Goal: Information Seeking & Learning: Learn about a topic

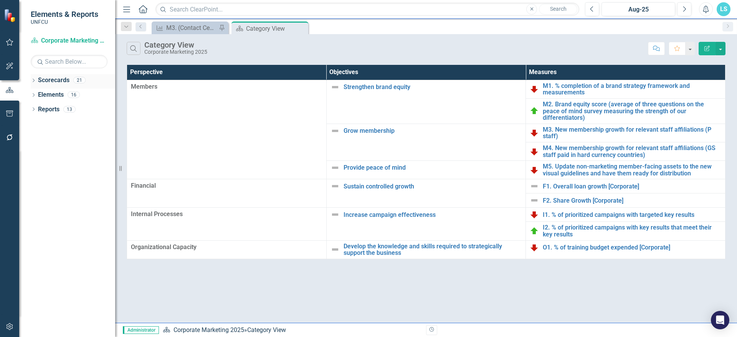
click at [31, 79] on icon "Dropdown" at bounding box center [33, 81] width 5 height 4
click at [35, 94] on icon "Dropdown" at bounding box center [38, 94] width 6 height 5
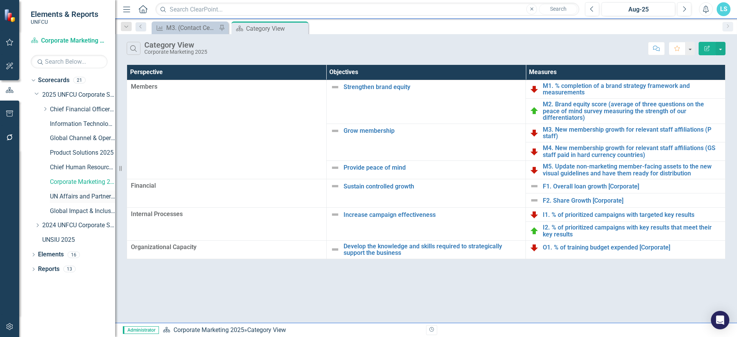
click at [76, 194] on link "UN Affairs and Partnerships 2025" at bounding box center [82, 196] width 65 height 9
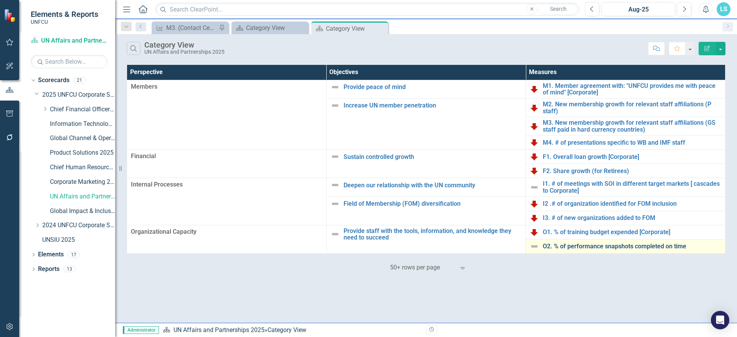
click at [565, 246] on link "O2. % of performance snapshots completed on time" at bounding box center [632, 246] width 179 height 7
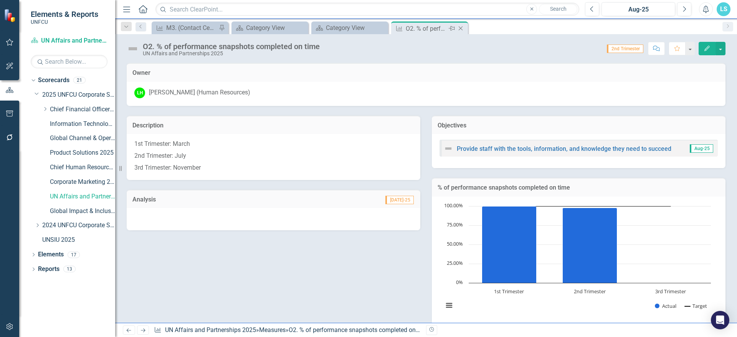
click at [463, 26] on icon "Close" at bounding box center [461, 28] width 8 height 6
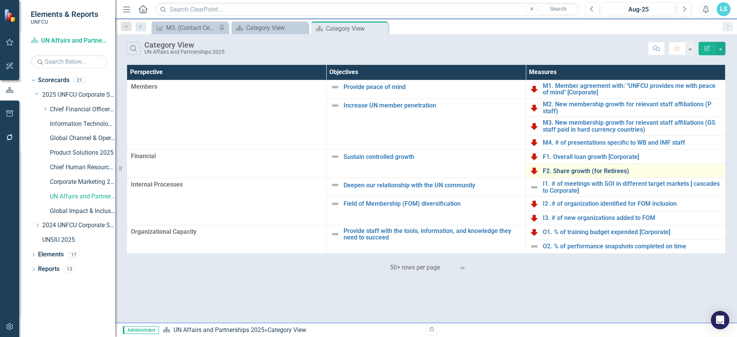
click at [576, 169] on link "F2. Share growth (for Retirees)" at bounding box center [632, 171] width 179 height 7
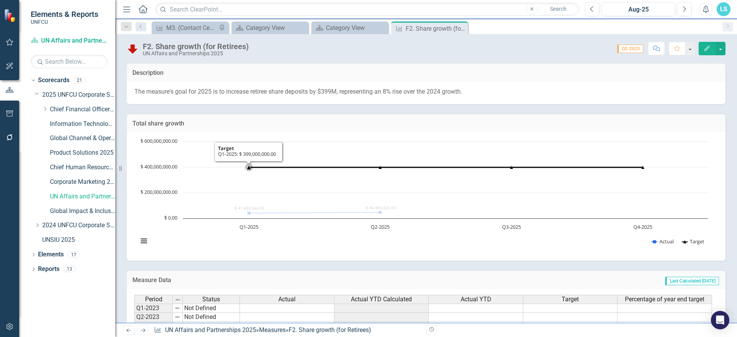
scroll to position [38, 0]
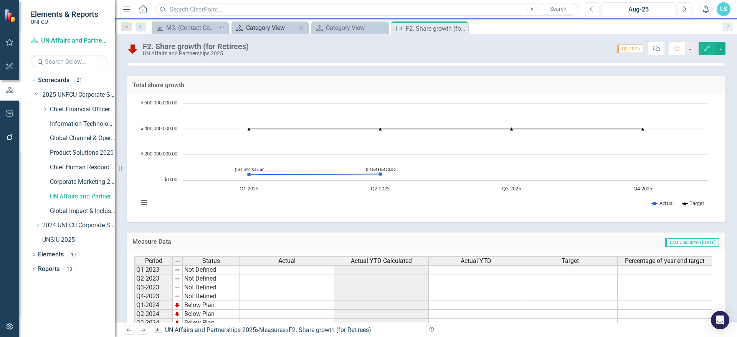
click at [279, 28] on div "Category View" at bounding box center [271, 28] width 51 height 10
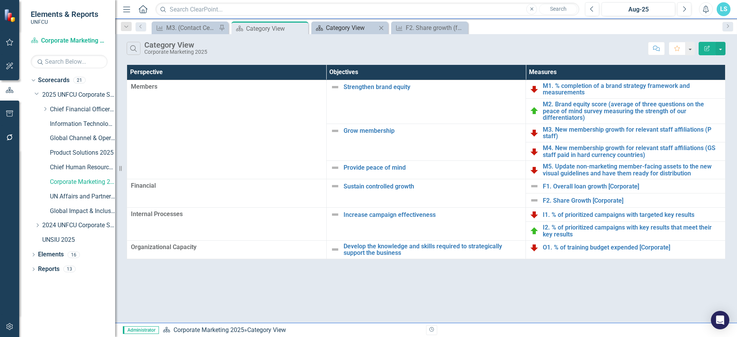
click at [337, 29] on div "Category View" at bounding box center [351, 28] width 51 height 10
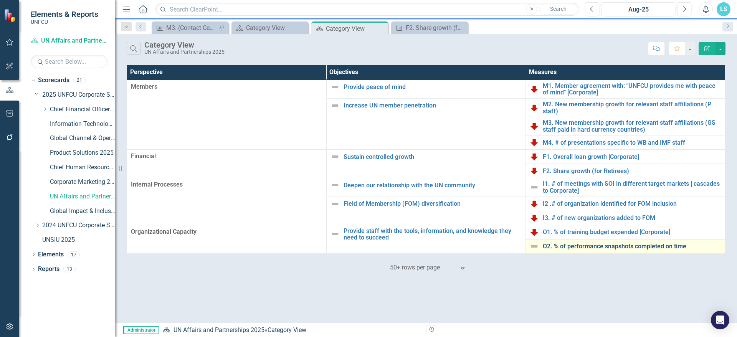
click at [593, 248] on link "O2. % of performance snapshots completed on time" at bounding box center [632, 246] width 179 height 7
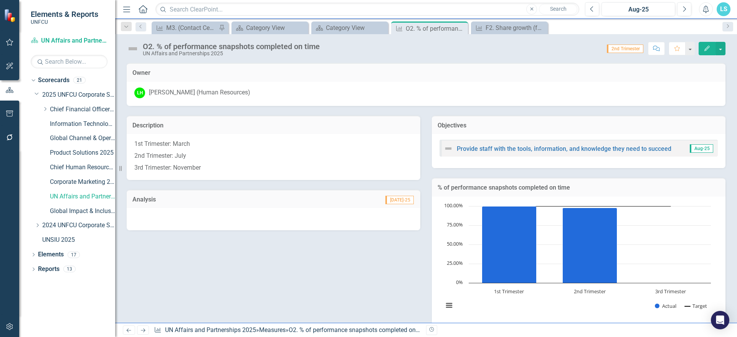
scroll to position [132, 0]
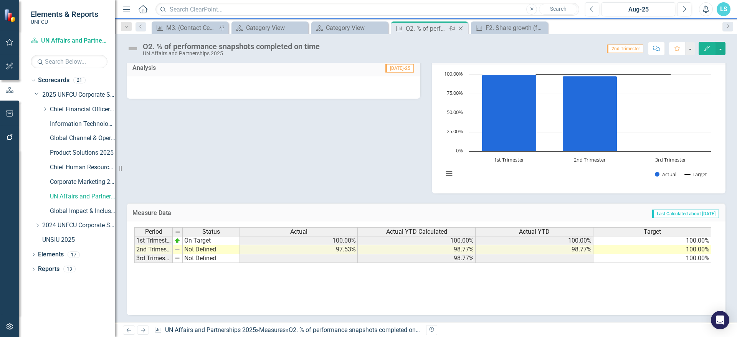
click at [460, 29] on icon at bounding box center [461, 28] width 4 height 4
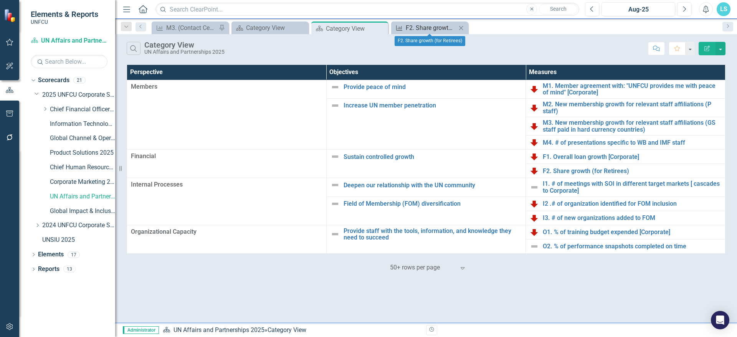
click at [456, 29] on div "Measure F2. Share growth (for Retirees) Close" at bounding box center [429, 28] width 73 height 10
click at [460, 28] on icon "Close" at bounding box center [461, 28] width 8 height 6
click at [384, 30] on icon "Close" at bounding box center [381, 28] width 8 height 6
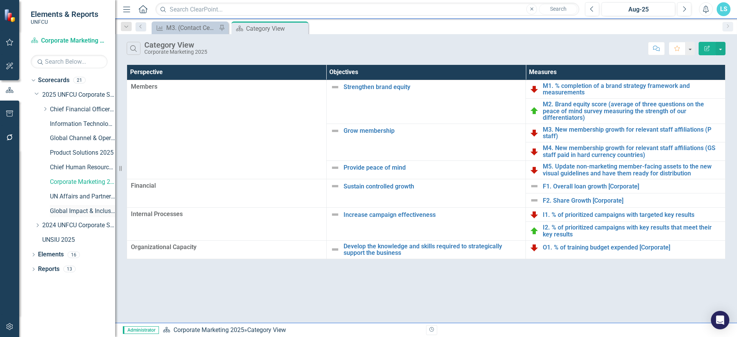
click at [80, 208] on link "Global Impact & Inclusion 2025" at bounding box center [82, 211] width 65 height 9
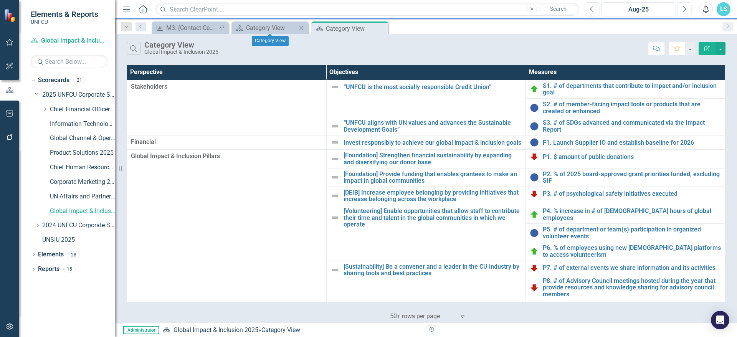
click at [302, 28] on icon "Close" at bounding box center [302, 28] width 8 height 6
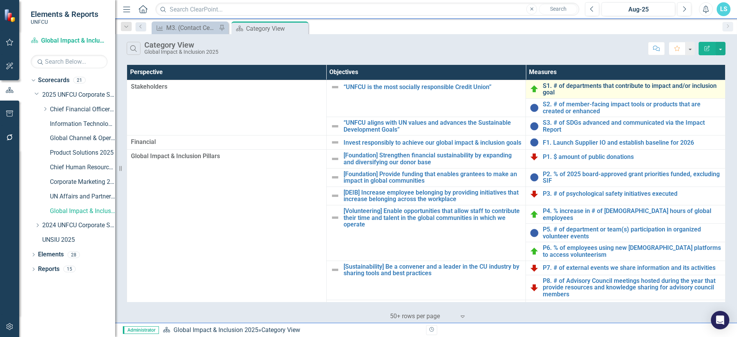
click at [652, 85] on link "S1. # of departments that contribute to impact and/or inclusion goal" at bounding box center [632, 89] width 179 height 13
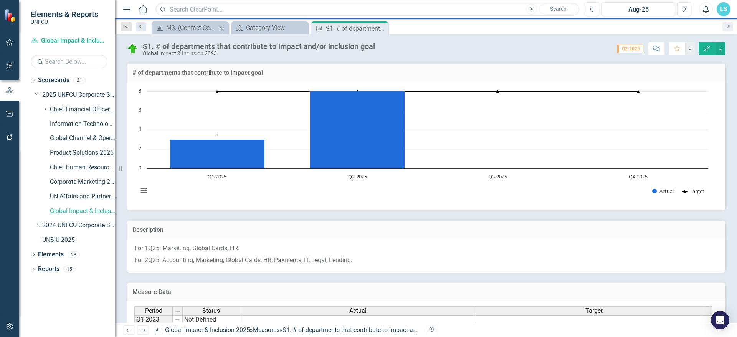
scroll to position [118, 0]
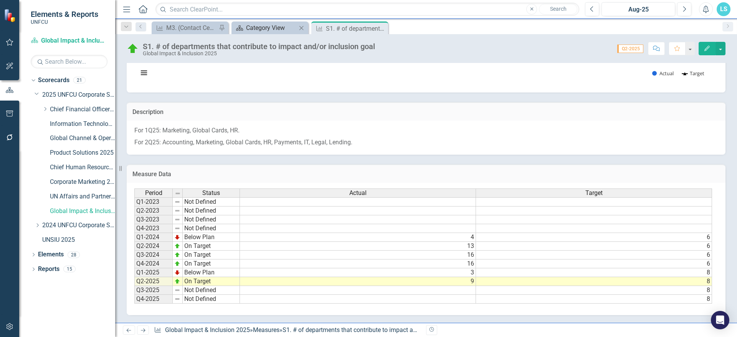
click at [256, 32] on div "Category View" at bounding box center [271, 28] width 51 height 10
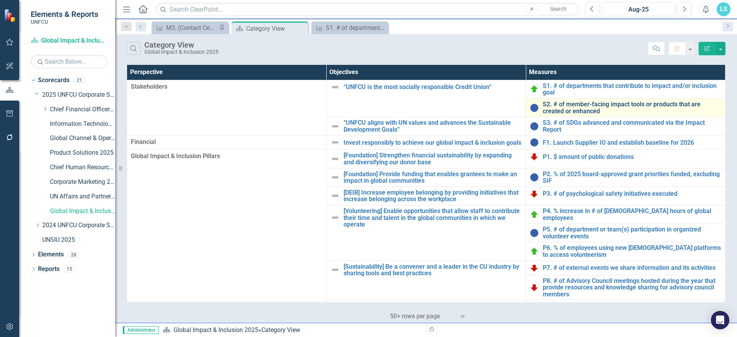
click at [571, 108] on link "S2. # of member-facing impact tools or products that are created or enhanced" at bounding box center [632, 107] width 179 height 13
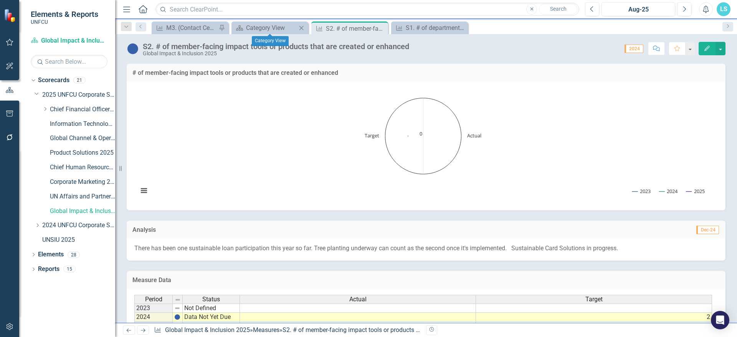
click at [260, 33] on div "Scorecard Category View Close" at bounding box center [270, 27] width 77 height 13
click at [261, 28] on div "Category View" at bounding box center [271, 28] width 51 height 10
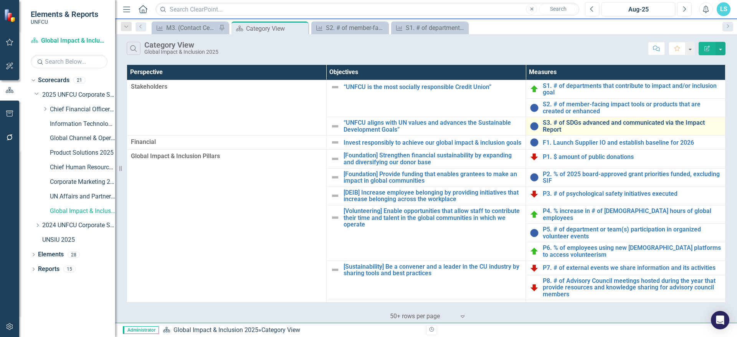
click at [597, 121] on link "S3. # of SDGs advanced and communicated via the Impact Report" at bounding box center [632, 125] width 179 height 13
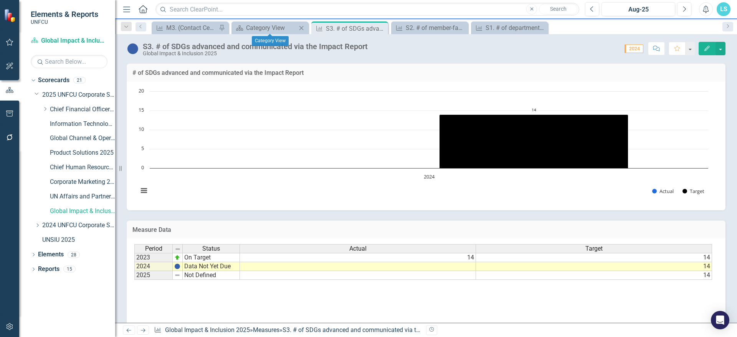
click at [279, 33] on div "Scorecard Category View Close" at bounding box center [270, 27] width 77 height 13
click at [272, 26] on div "Category View" at bounding box center [271, 28] width 51 height 10
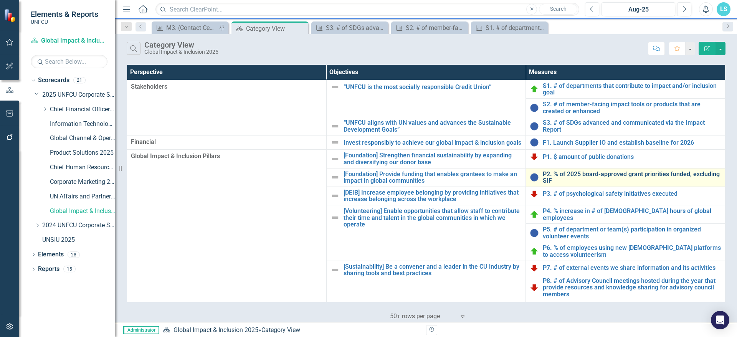
click at [609, 180] on link "P2. % of 2025 board-approved grant priorities funded, excluding SIF" at bounding box center [632, 177] width 179 height 13
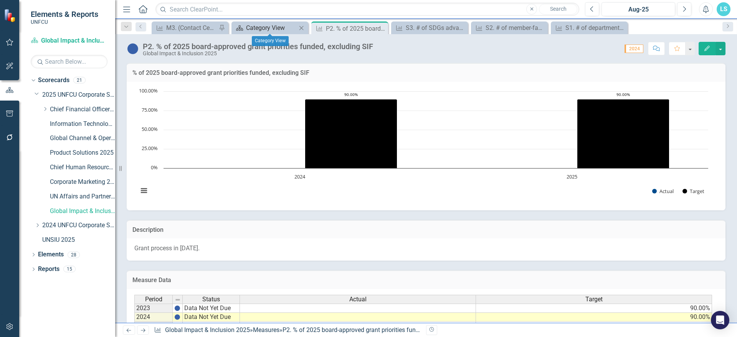
click at [258, 23] on div "Category View" at bounding box center [271, 28] width 51 height 10
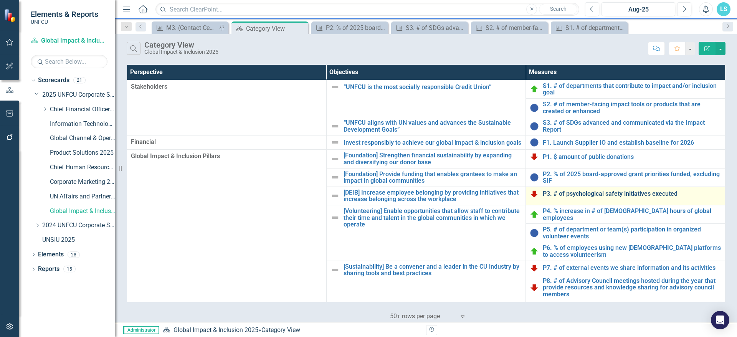
click at [559, 197] on link "P3. # of psychological safety initiatives executed" at bounding box center [632, 193] width 179 height 7
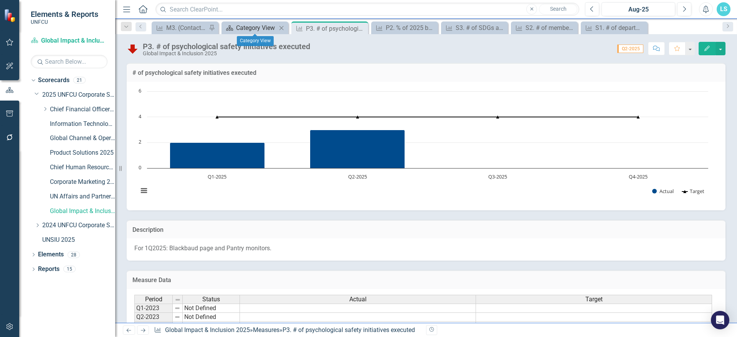
click at [251, 28] on div "Category View" at bounding box center [256, 28] width 41 height 10
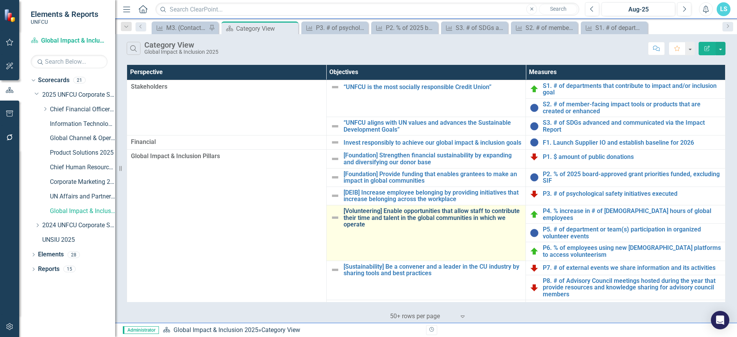
scroll to position [38, 0]
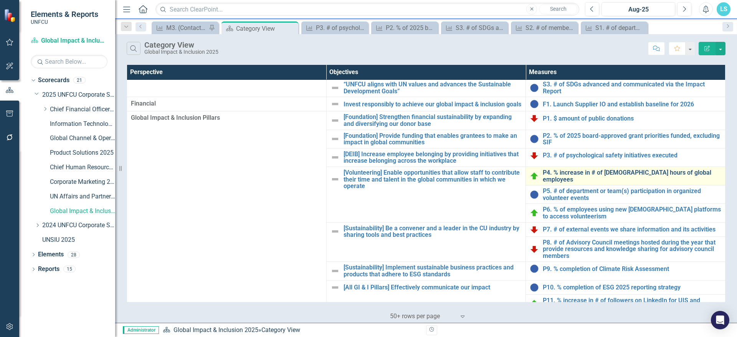
click at [596, 179] on link "P4. % increase in # of [DEMOGRAPHIC_DATA] hours of global employees" at bounding box center [632, 175] width 179 height 13
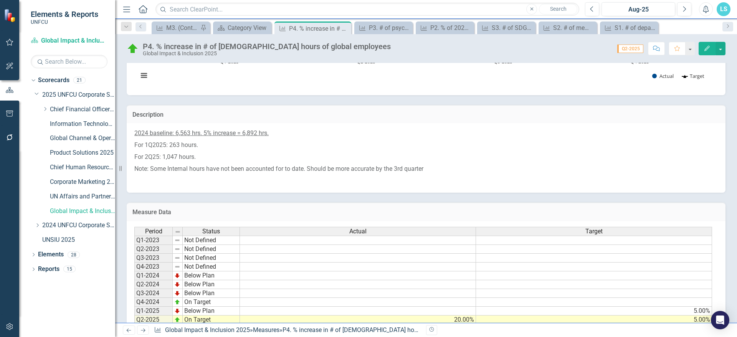
scroll to position [154, 0]
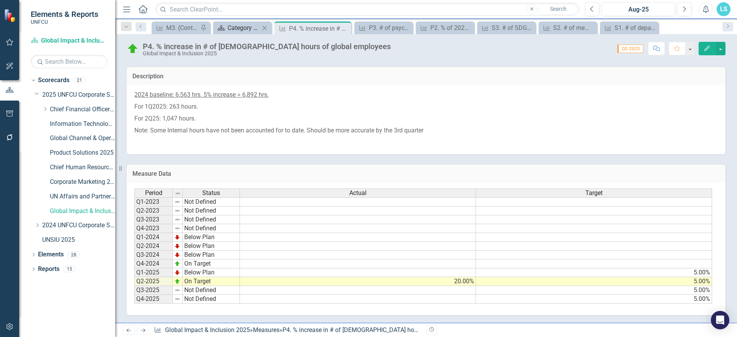
click at [242, 25] on div "Category View" at bounding box center [244, 28] width 32 height 10
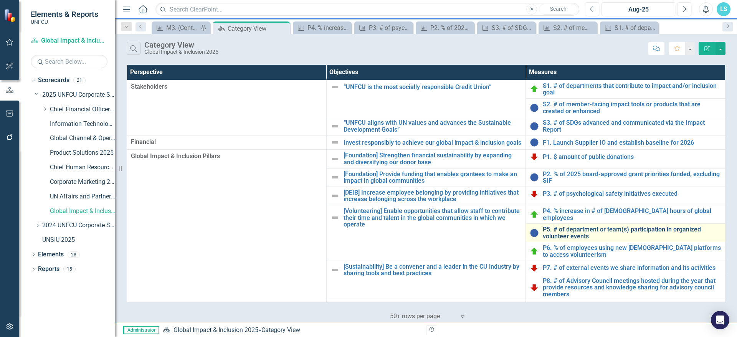
click at [561, 239] on link "P5. # of department or team(s) participation in organized volunteer events" at bounding box center [632, 232] width 179 height 13
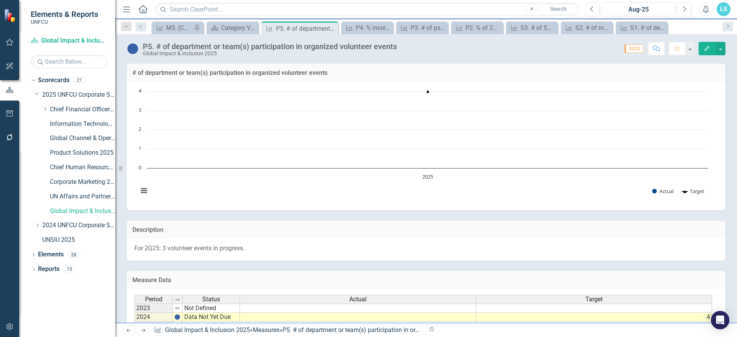
scroll to position [68, 0]
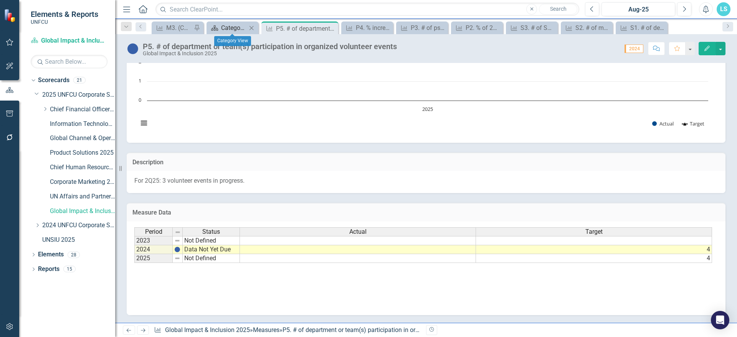
click at [227, 31] on div "Category View" at bounding box center [234, 28] width 26 height 10
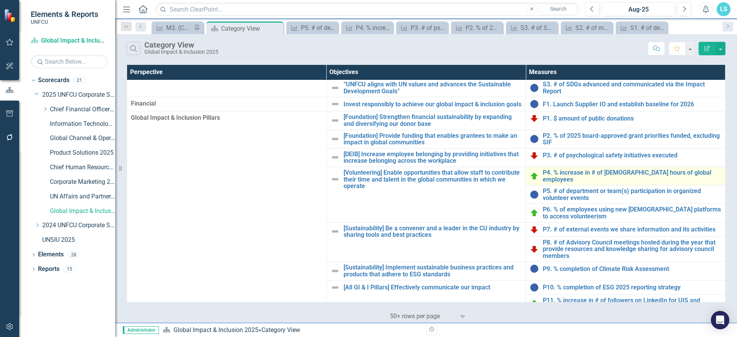
scroll to position [82, 0]
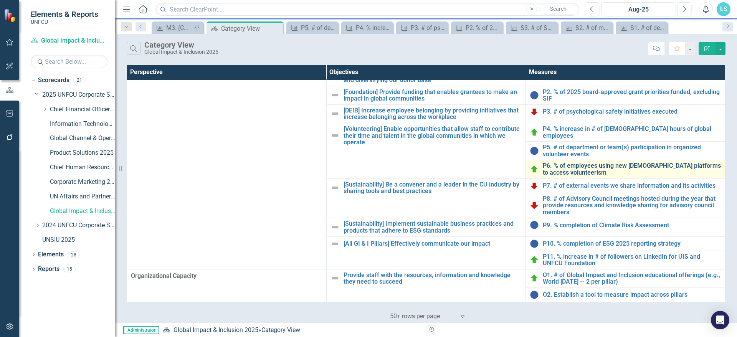
click at [568, 174] on link "P6. % of employees using new [DEMOGRAPHIC_DATA] platforms to access volunteerism" at bounding box center [632, 168] width 179 height 13
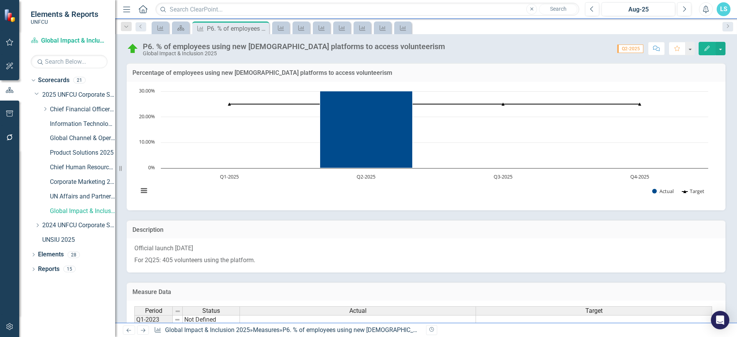
scroll to position [118, 0]
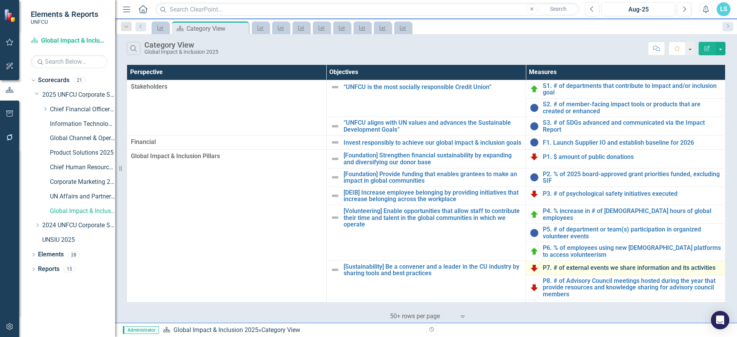
scroll to position [82, 0]
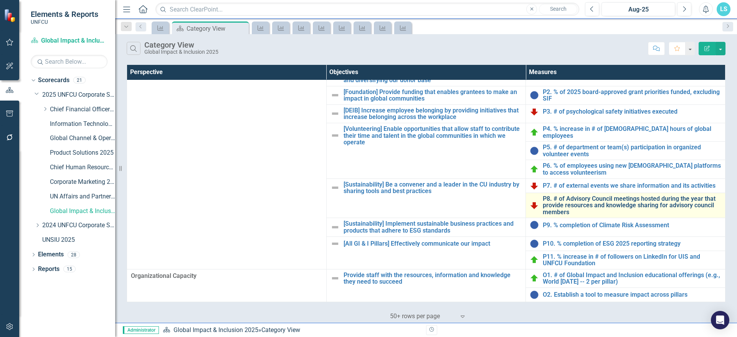
click at [561, 203] on link "P8. # of Advisory Council meetings hosted during the year that provide resource…" at bounding box center [632, 205] width 179 height 20
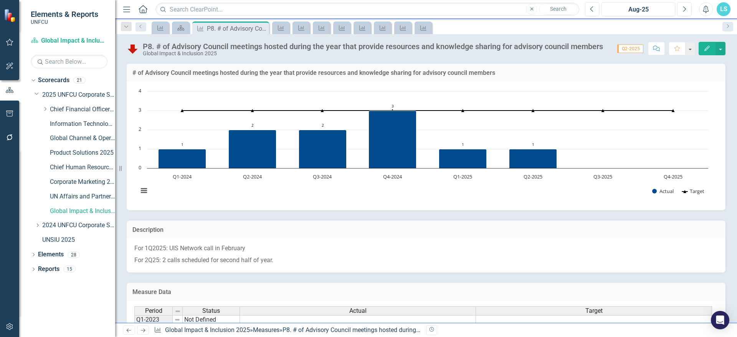
scroll to position [118, 0]
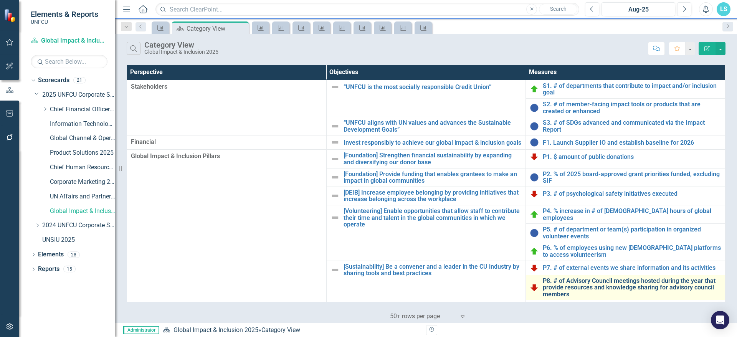
scroll to position [82, 0]
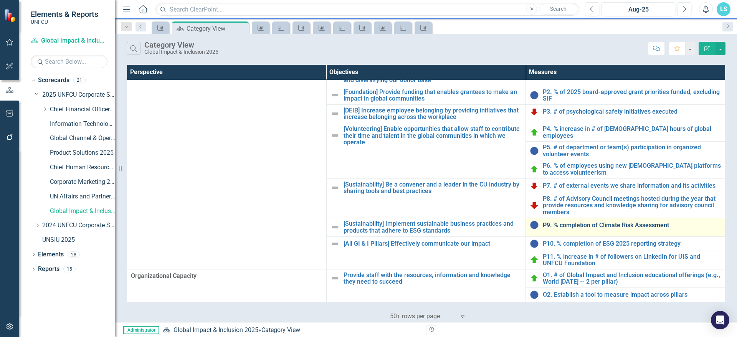
click at [595, 225] on link "P9. % completion of Climate Risk Assessment" at bounding box center [632, 225] width 179 height 7
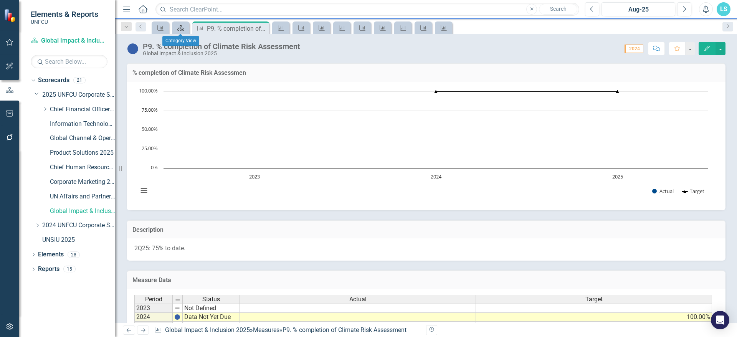
click at [182, 30] on icon "Scorecard" at bounding box center [181, 28] width 8 height 6
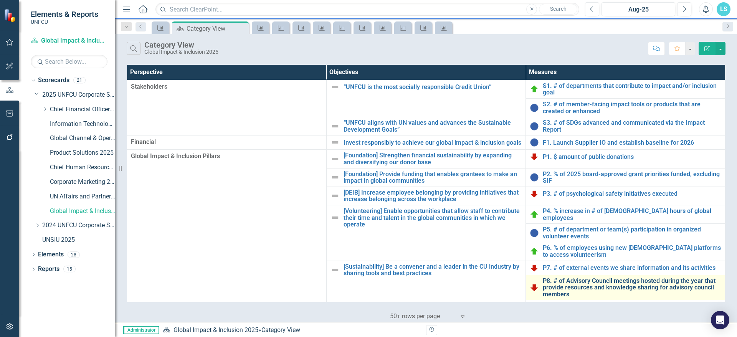
scroll to position [82, 0]
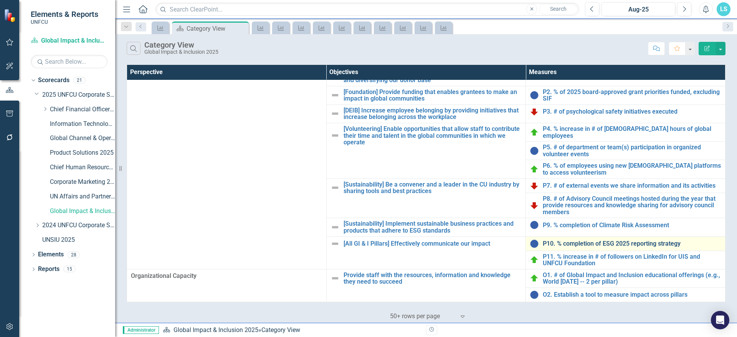
click at [585, 246] on link "P10. % completion of ESG 2025 reporting strategy" at bounding box center [632, 243] width 179 height 7
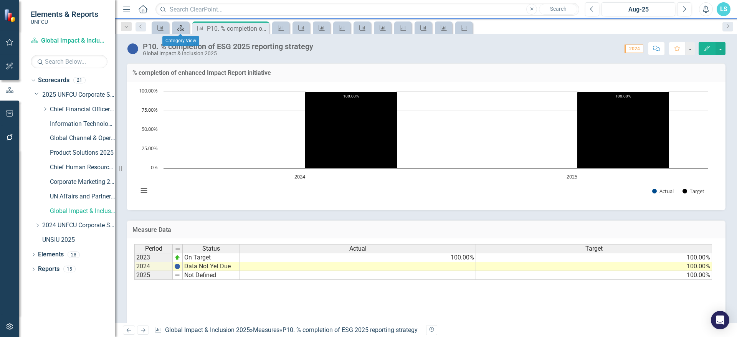
click at [182, 30] on icon "Scorecard" at bounding box center [181, 28] width 8 height 6
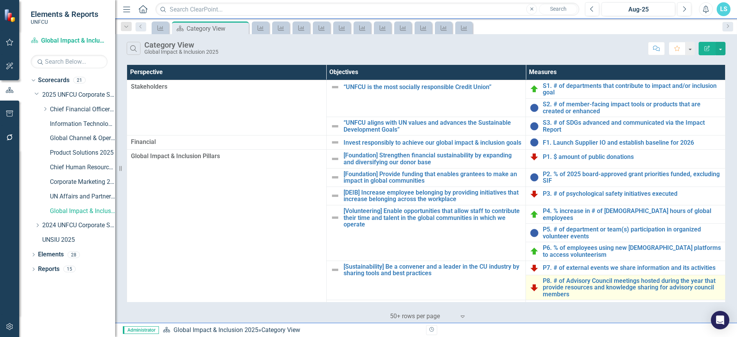
scroll to position [82, 0]
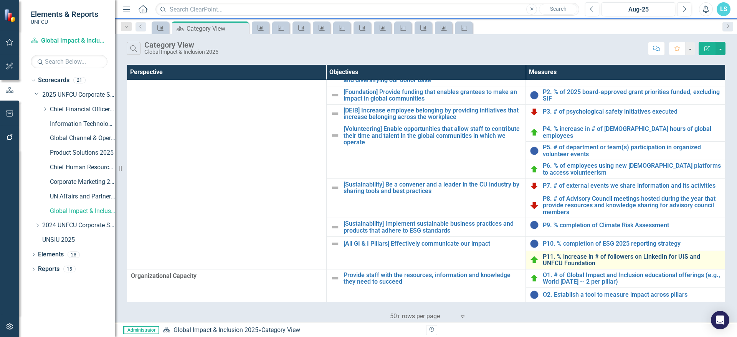
click at [564, 257] on link "P11. % increase in # of followers on LinkedIn for UIS and UNFCU Foundation" at bounding box center [632, 259] width 179 height 13
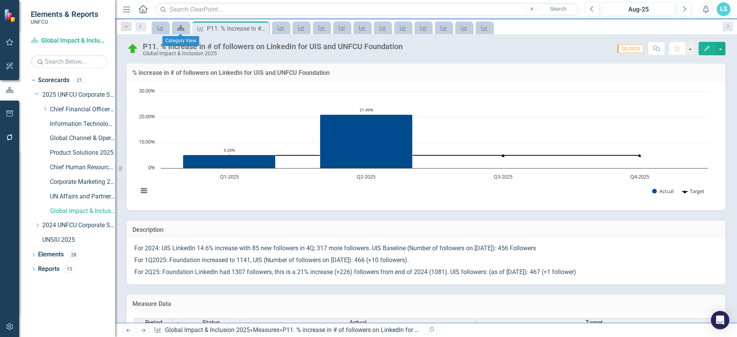
click at [182, 29] on icon "Scorecard" at bounding box center [181, 28] width 8 height 6
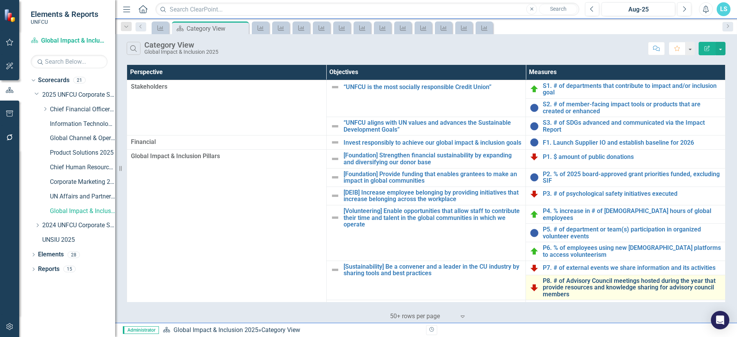
scroll to position [82, 0]
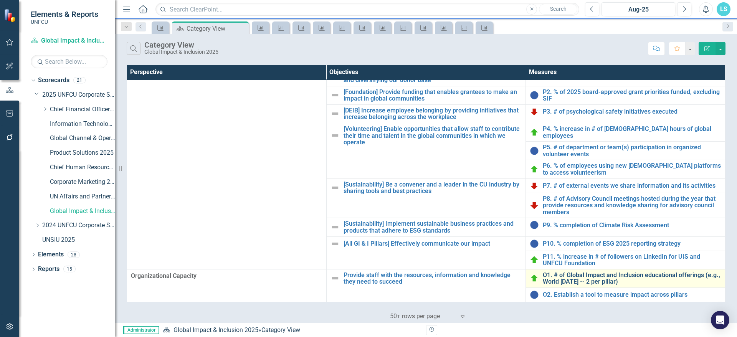
click at [611, 276] on link "O1. # of Global Impact and Inclusion educational offerings (e.g., World [DATE] …" at bounding box center [632, 278] width 179 height 13
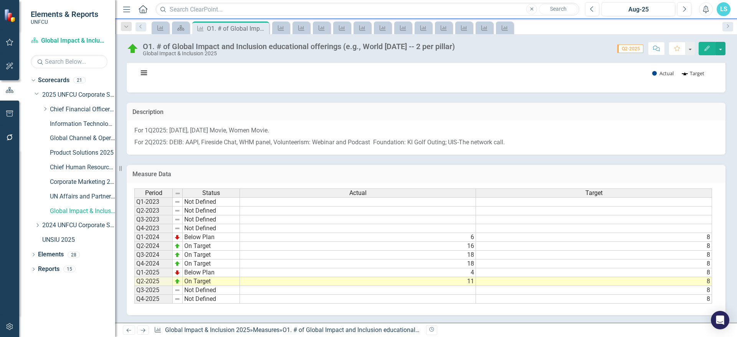
scroll to position [79, 0]
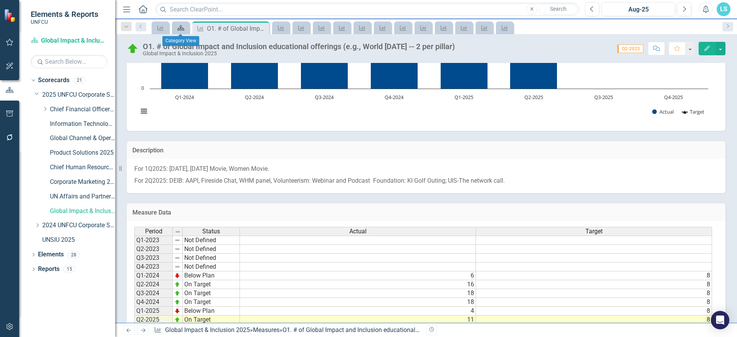
click at [180, 26] on icon at bounding box center [180, 27] width 7 height 5
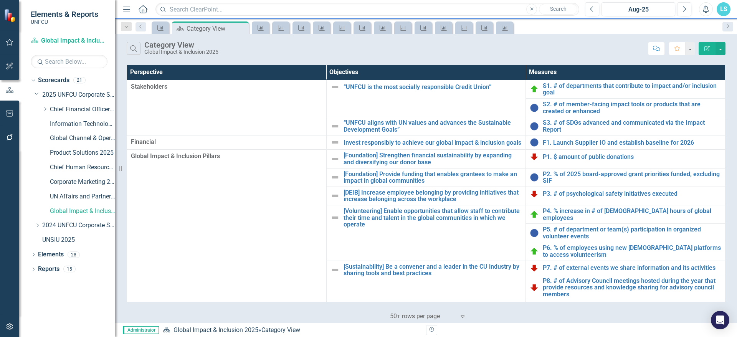
scroll to position [82, 0]
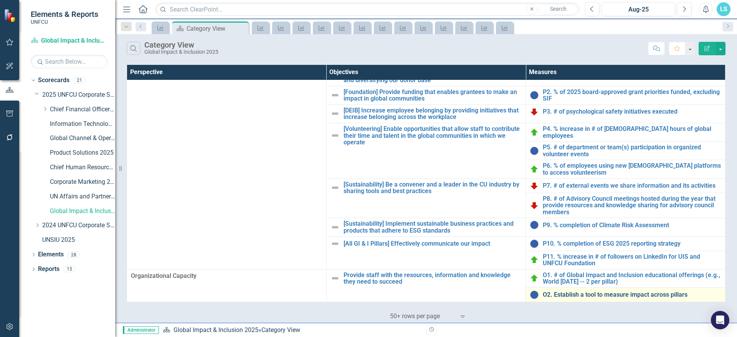
click at [580, 297] on link "O2. Establish a tool to measure impact across pillars" at bounding box center [632, 294] width 179 height 7
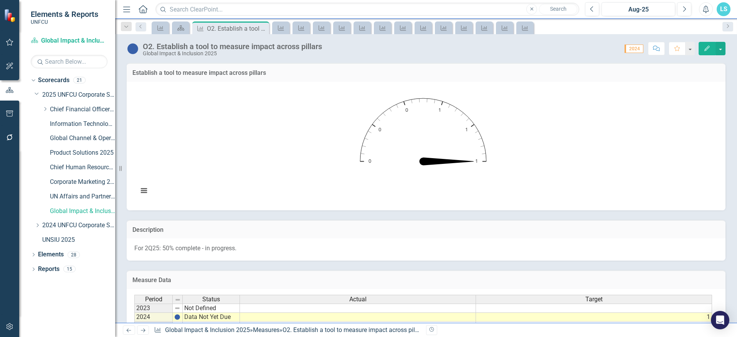
scroll to position [68, 0]
